Goal: Task Accomplishment & Management: Complete application form

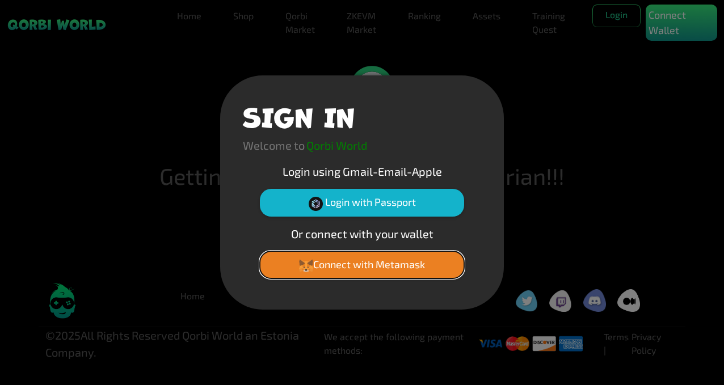
click at [358, 259] on button "Connect with Metamask" at bounding box center [362, 264] width 204 height 27
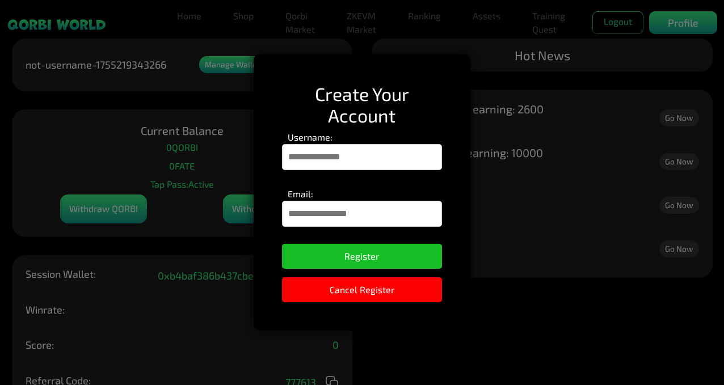
click at [318, 161] on input "Username:" at bounding box center [362, 157] width 161 height 26
type input "*********"
click at [335, 212] on input "Email:" at bounding box center [362, 214] width 161 height 26
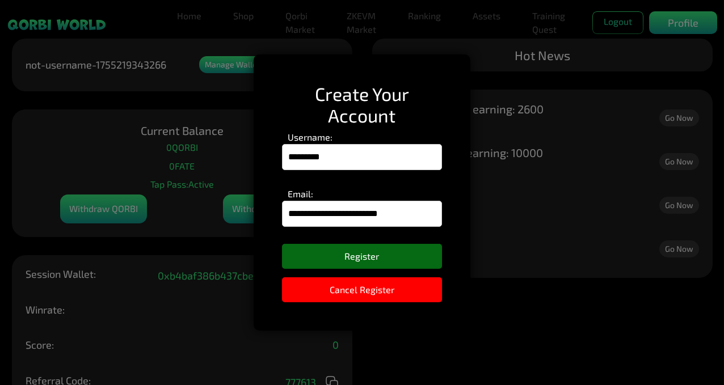
type input "**********"
click at [402, 256] on button "Register" at bounding box center [362, 256] width 161 height 25
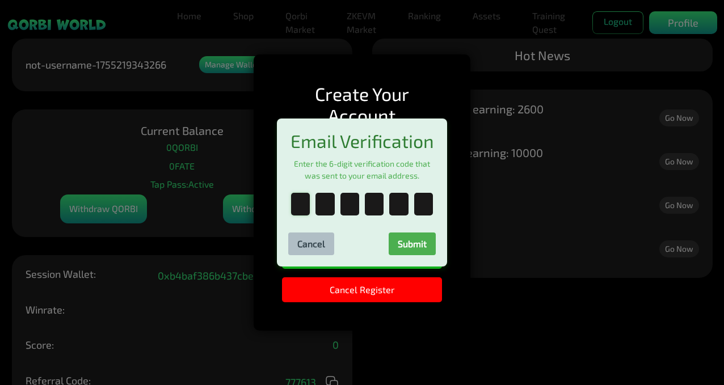
click at [301, 207] on input "text" at bounding box center [300, 204] width 19 height 23
type input "*"
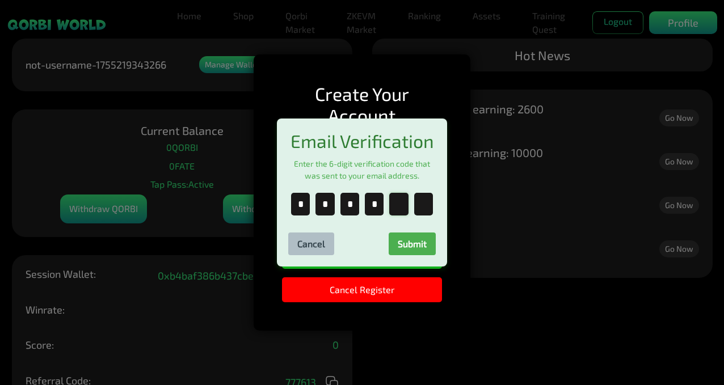
type input "*"
click at [418, 250] on button "Submit" at bounding box center [412, 244] width 47 height 23
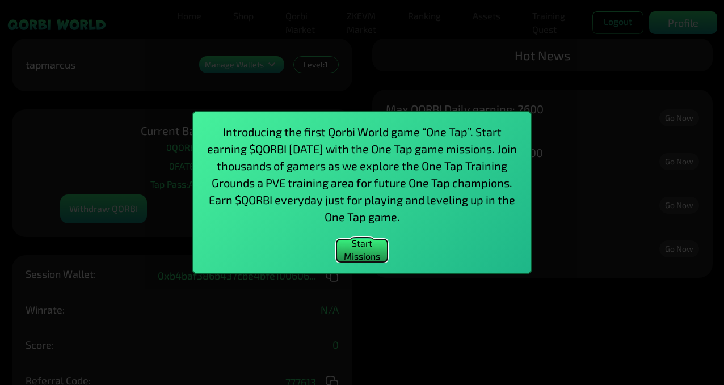
click at [364, 253] on button "Start Missions" at bounding box center [362, 251] width 51 height 23
